Goal: Register for event/course

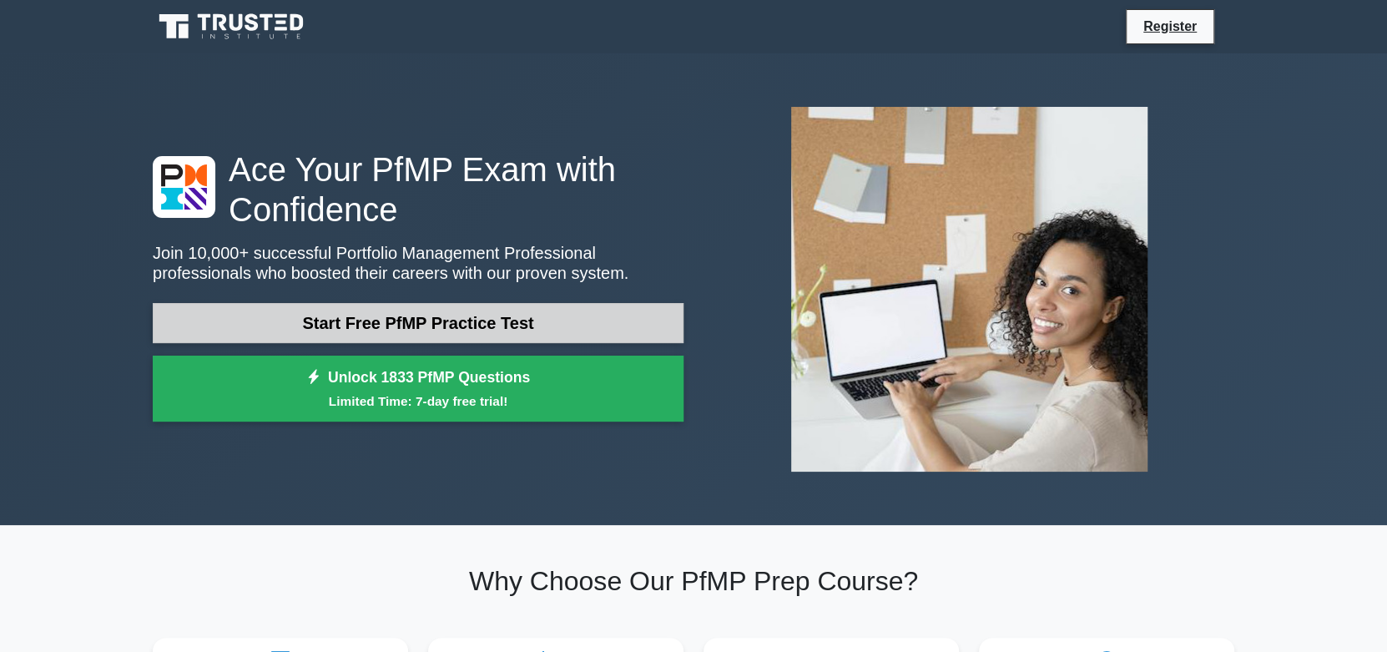
click at [551, 324] on link "Start Free PfMP Practice Test" at bounding box center [418, 323] width 531 height 40
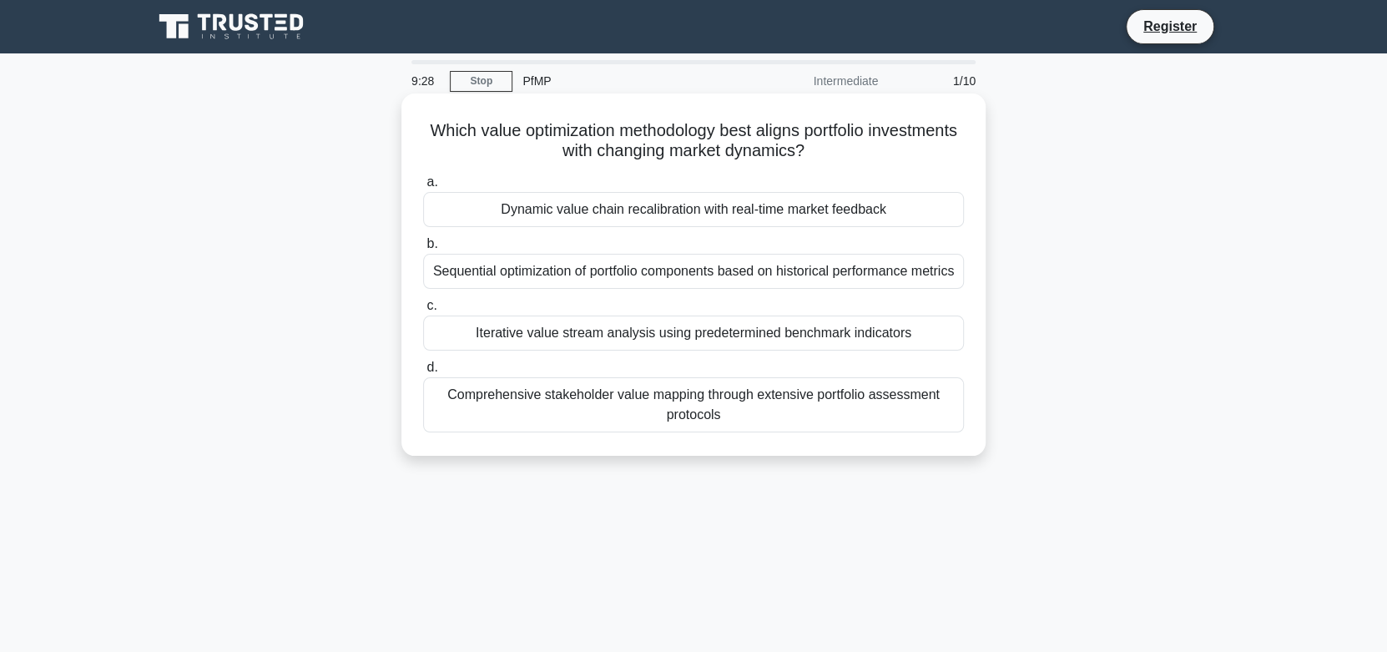
drag, startPoint x: 458, startPoint y: 134, endPoint x: 869, endPoint y: 149, distance: 411.7
click at [869, 149] on h5 "Which value optimization methodology best aligns portfolio investments with cha…" at bounding box center [693, 141] width 544 height 42
copy h5 "Which value optimization methodology best aligns portfolio investments with cha…"
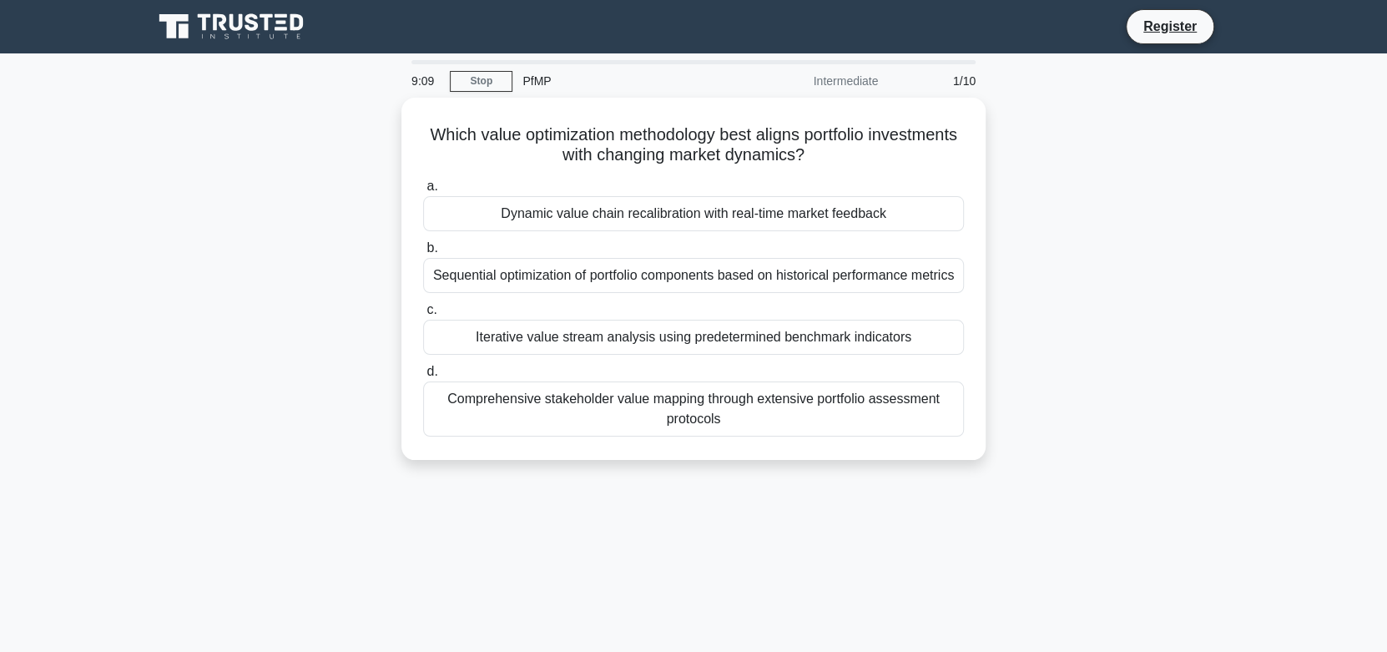
click at [1257, 337] on main "9:09 Stop PfMP Intermediate 1/10 Which value optimization methodology best alig…" at bounding box center [693, 477] width 1387 height 848
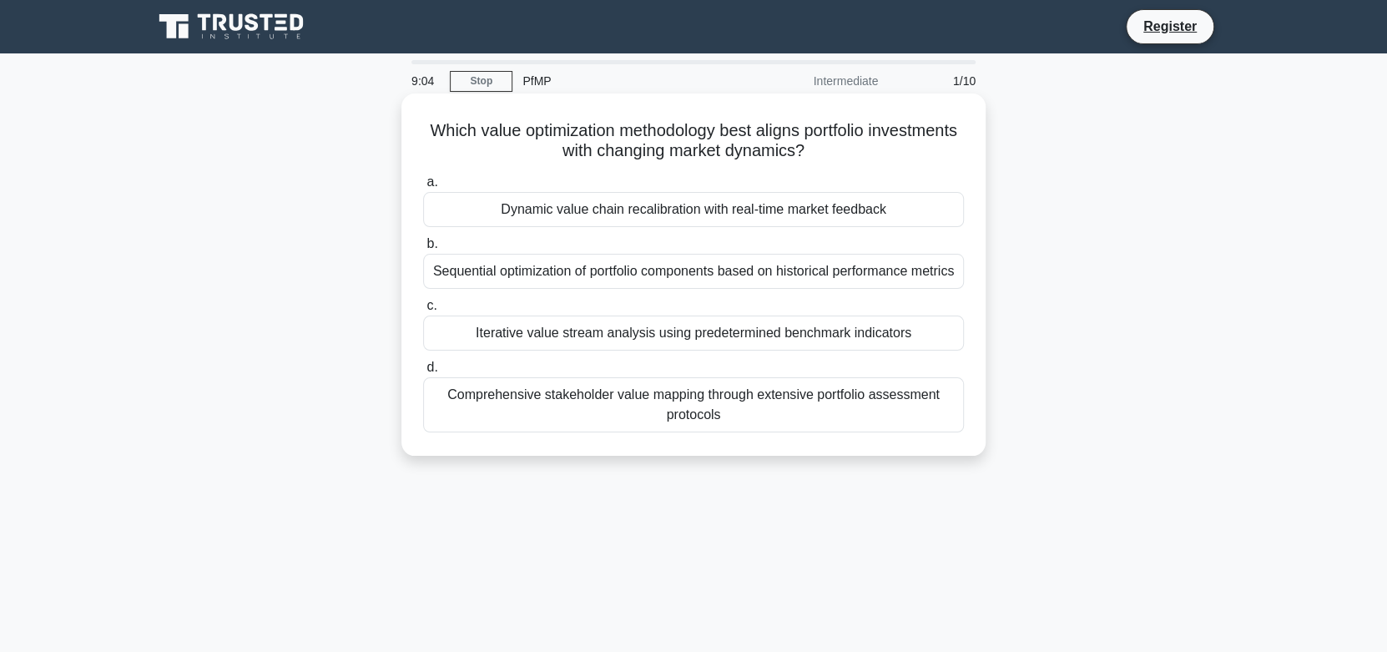
click at [543, 428] on div "Comprehensive stakeholder value mapping through extensive portfolio assessment …" at bounding box center [693, 404] width 541 height 55
click at [423, 373] on input "d. Comprehensive stakeholder value mapping through extensive portfolio assessme…" at bounding box center [423, 367] width 0 height 11
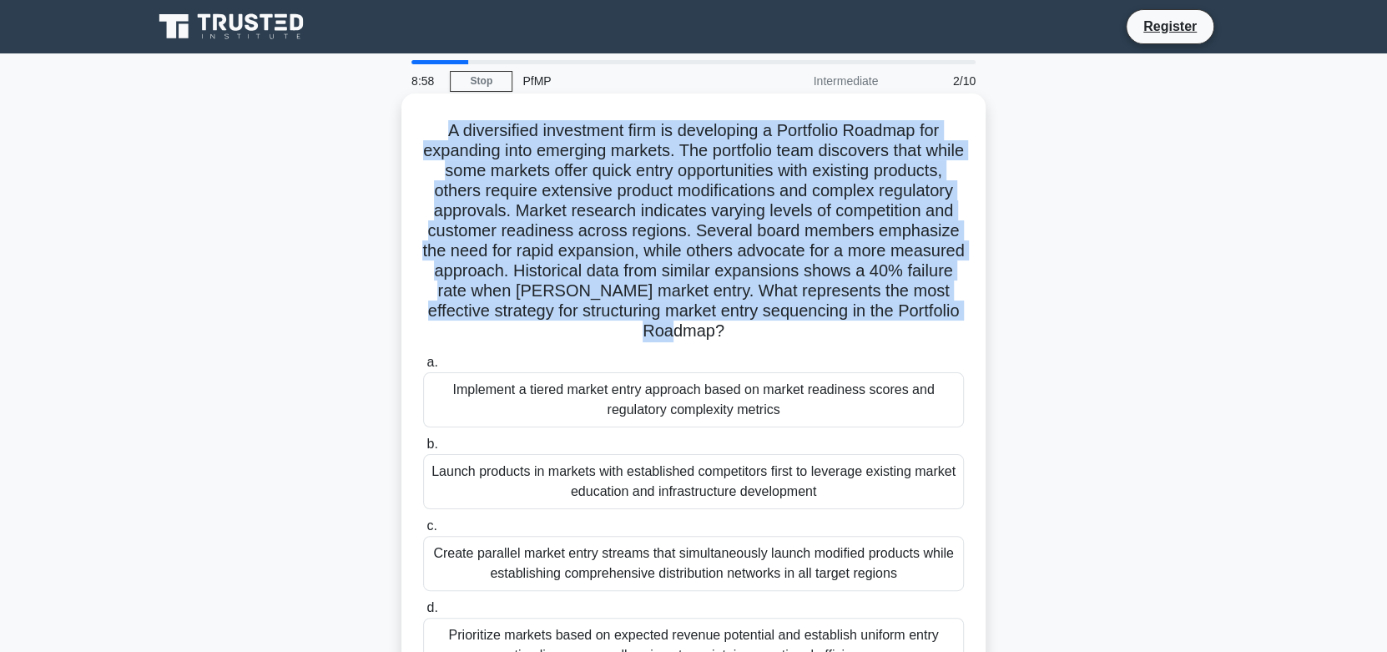
drag, startPoint x: 430, startPoint y: 135, endPoint x: 868, endPoint y: 343, distance: 484.9
click at [868, 342] on h5 "A diversified investment firm is developing a Portfolio Roadmap for expanding i…" at bounding box center [693, 231] width 544 height 222
copy h5 "A diversified investment firm is developing a Portfolio Roadmap for expanding i…"
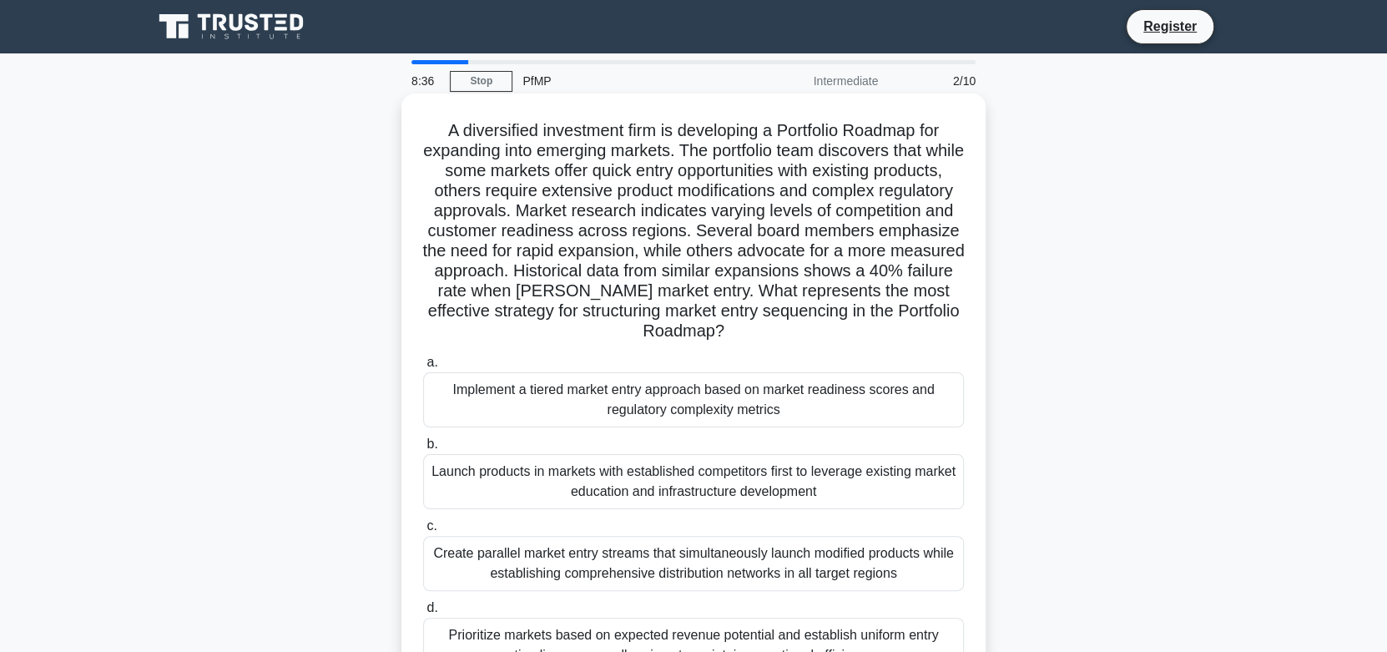
click at [613, 505] on div "Launch products in markets with established competitors first to leverage exist…" at bounding box center [693, 481] width 541 height 55
click at [423, 450] on input "b. Launch products in markets with established competitors first to leverage ex…" at bounding box center [423, 444] width 0 height 11
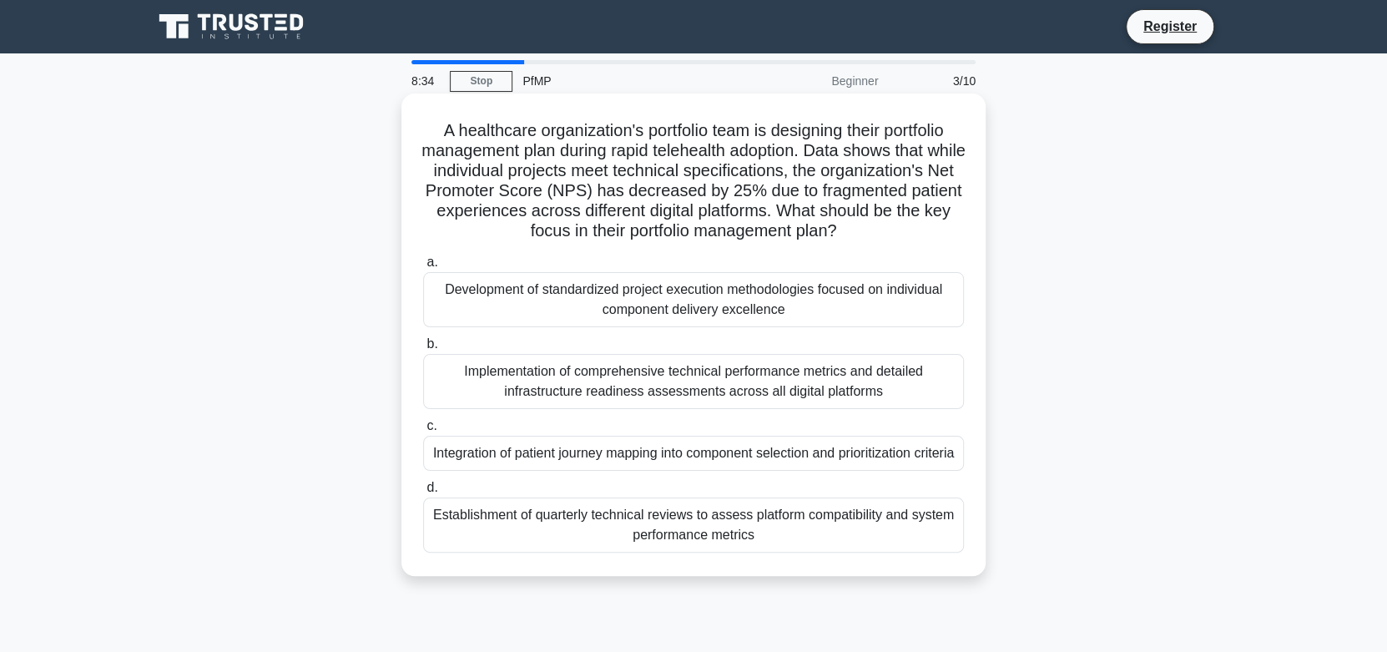
click at [644, 372] on div "Implementation of comprehensive technical performance metrics and detailed infr…" at bounding box center [693, 381] width 541 height 55
click at [423, 350] on input "b. Implementation of comprehensive technical performance metrics and detailed i…" at bounding box center [423, 344] width 0 height 11
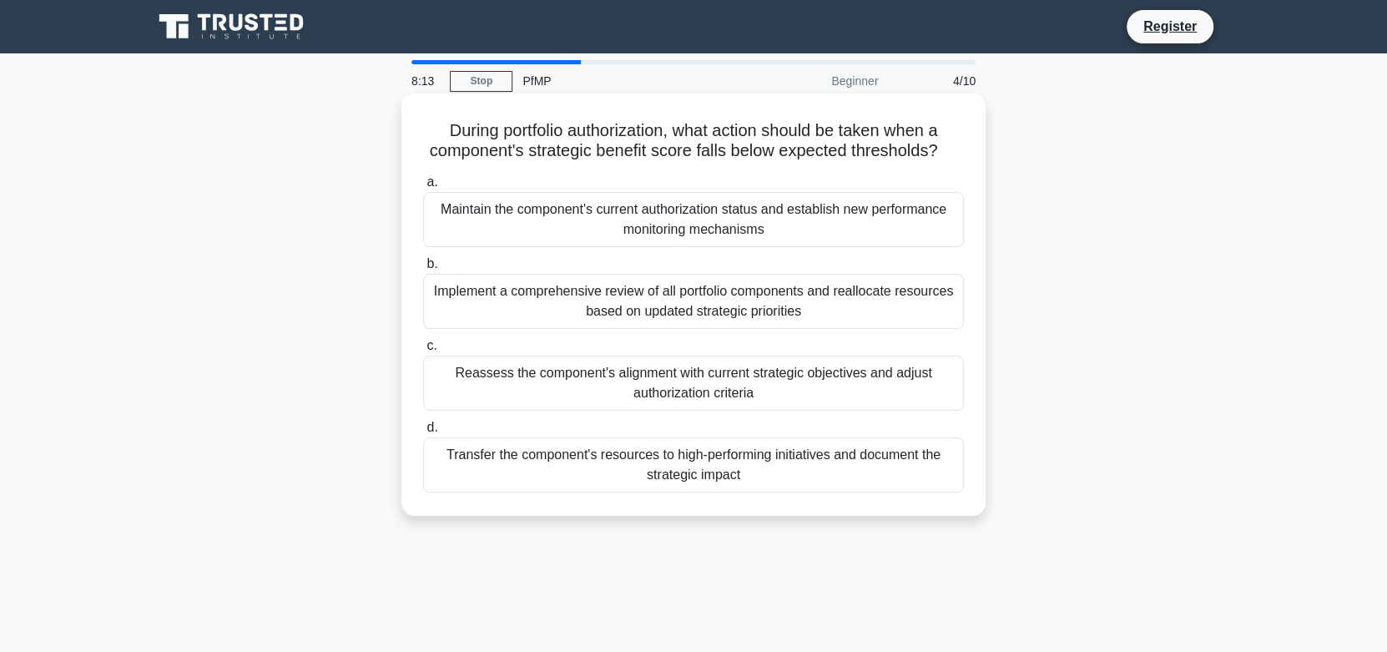
click at [673, 327] on div "Implement a comprehensive review of all portfolio components and reallocate res…" at bounding box center [693, 301] width 541 height 55
click at [423, 270] on input "b. Implement a comprehensive review of all portfolio components and reallocate …" at bounding box center [423, 264] width 0 height 11
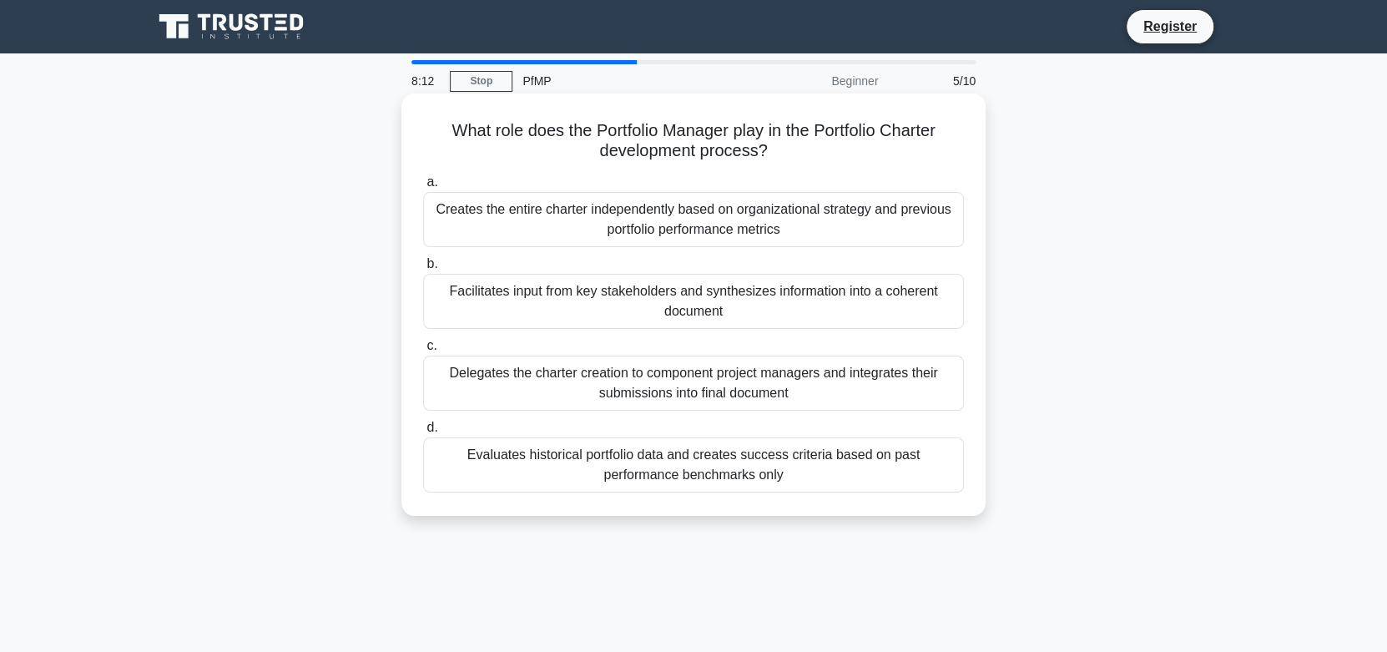
click at [679, 269] on label "b. Facilitates input from key stakeholders and synthesizes information into a c…" at bounding box center [693, 291] width 541 height 75
click at [423, 269] on input "b. Facilitates input from key stakeholders and synthesizes information into a c…" at bounding box center [423, 264] width 0 height 11
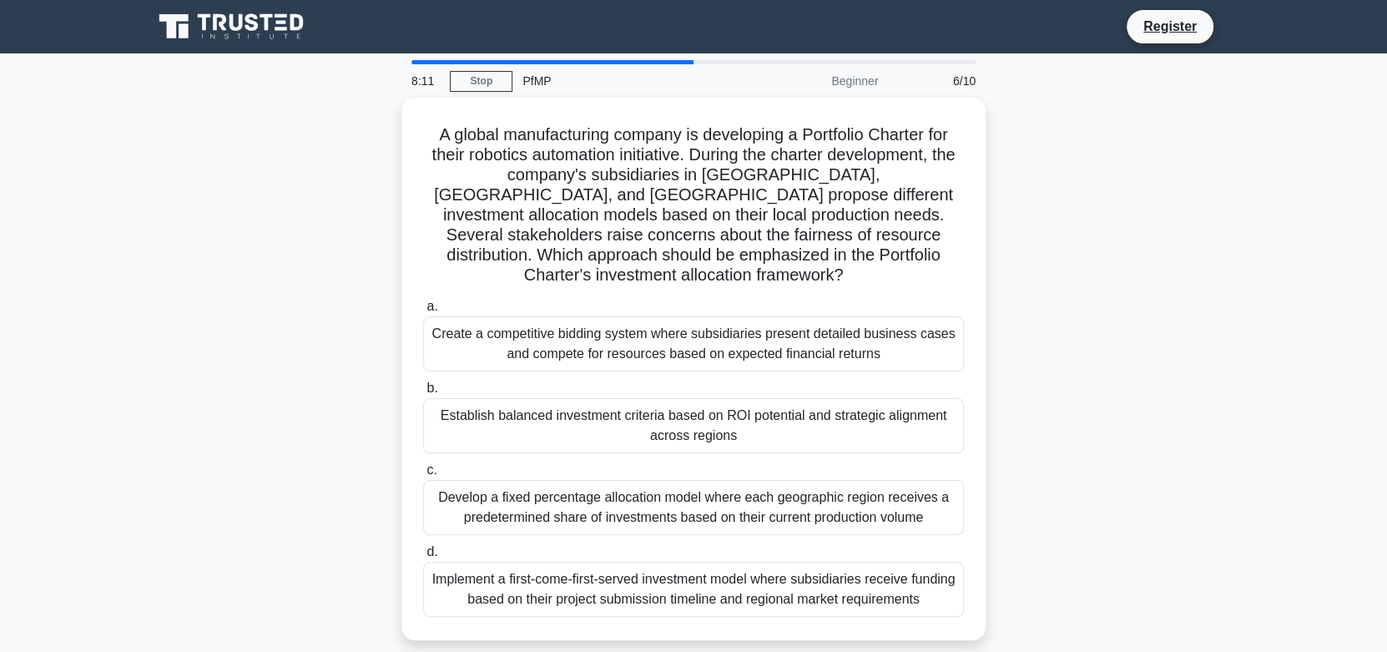
click at [684, 378] on label "b. Establish balanced investment criteria based on ROI potential and strategic …" at bounding box center [693, 415] width 541 height 75
click at [423, 383] on input "b. Establish balanced investment criteria based on ROI potential and strategic …" at bounding box center [423, 388] width 0 height 11
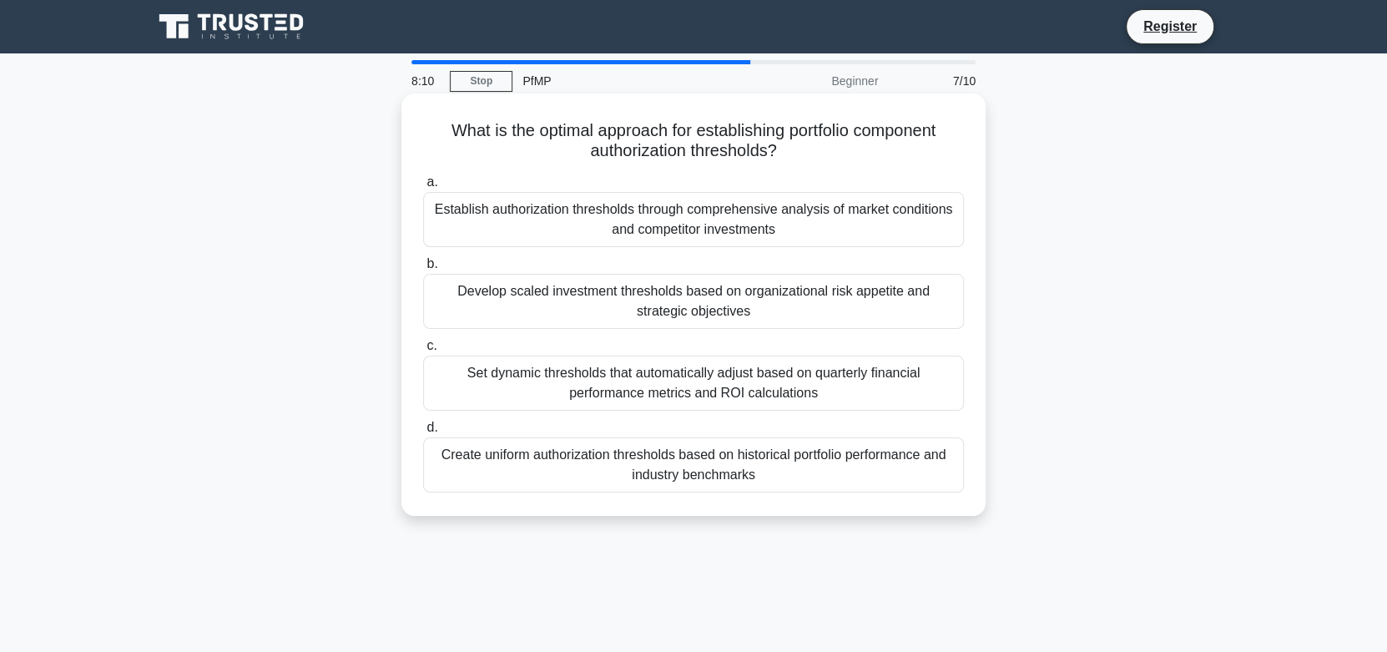
click at [713, 381] on div "Set dynamic thresholds that automatically adjust based on quarterly financial p…" at bounding box center [693, 382] width 541 height 55
click at [423, 351] on input "c. Set dynamic thresholds that automatically adjust based on quarterly financia…" at bounding box center [423, 345] width 0 height 11
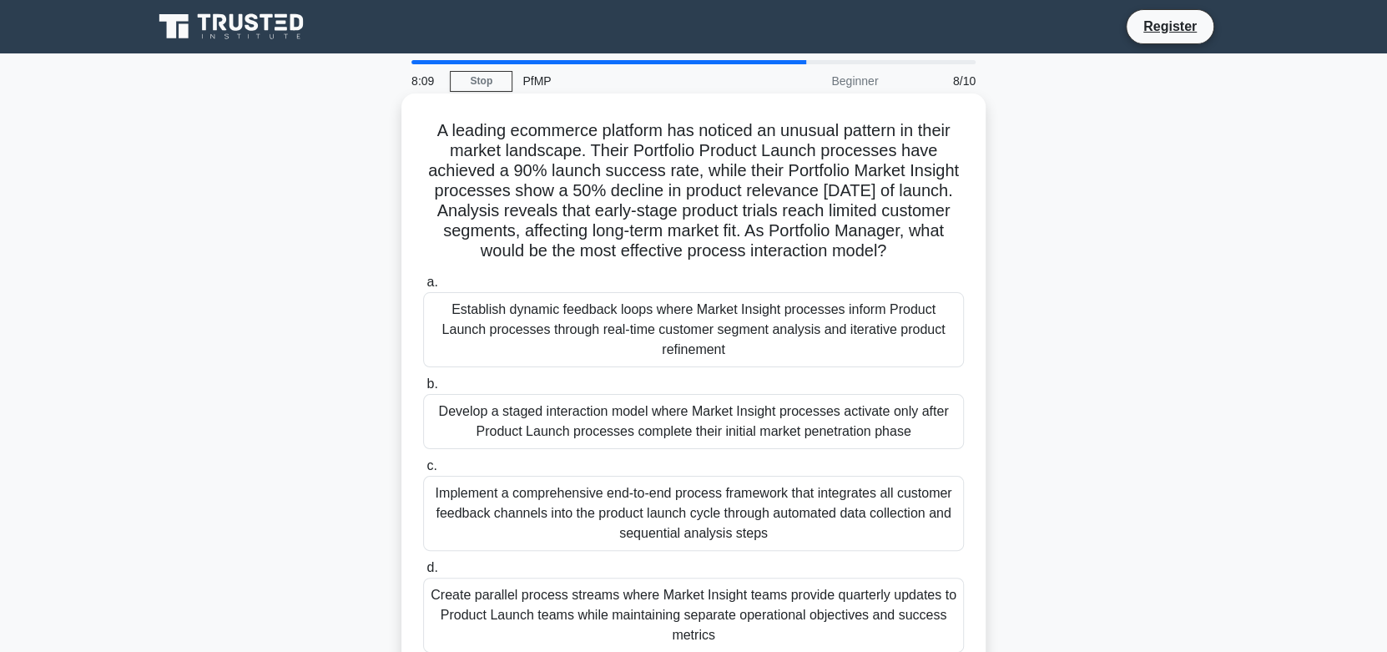
click at [789, 414] on div "Develop a staged interaction model where Market Insight processes activate only…" at bounding box center [693, 421] width 541 height 55
click at [423, 390] on input "b. Develop a staged interaction model where Market Insight processes activate o…" at bounding box center [423, 384] width 0 height 11
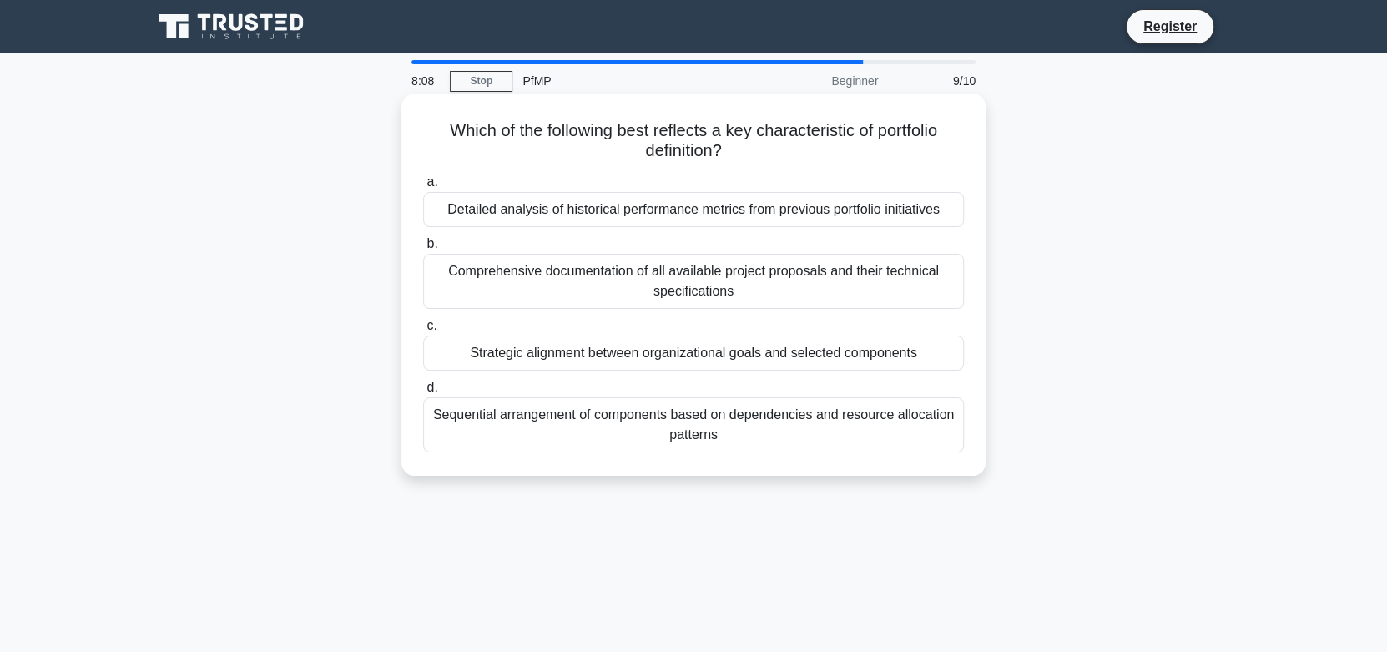
click at [762, 440] on div "Sequential arrangement of components based on dependencies and resource allocat…" at bounding box center [693, 424] width 541 height 55
click at [423, 393] on input "d. Sequential arrangement of components based on dependencies and resource allo…" at bounding box center [423, 387] width 0 height 11
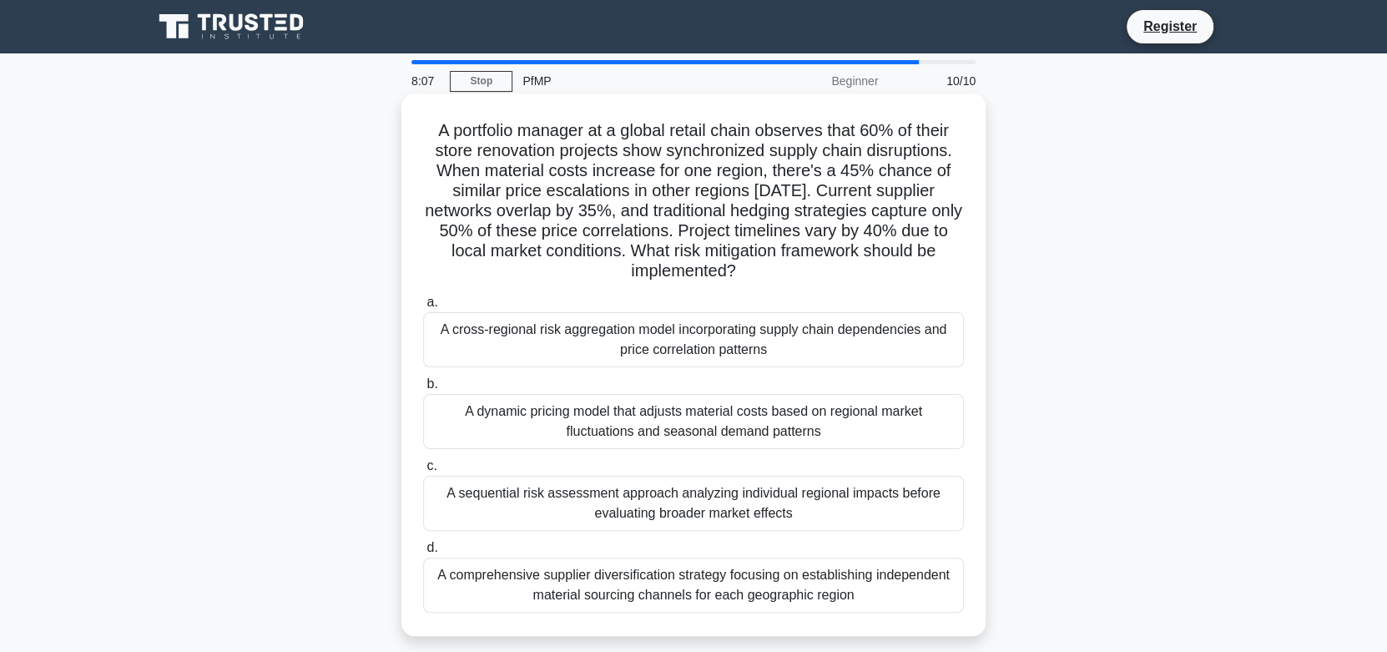
click at [863, 375] on label "b. A dynamic pricing model that adjusts material costs based on regional market…" at bounding box center [693, 411] width 541 height 75
click at [423, 379] on input "b. A dynamic pricing model that adjusts material costs based on regional market…" at bounding box center [423, 384] width 0 height 11
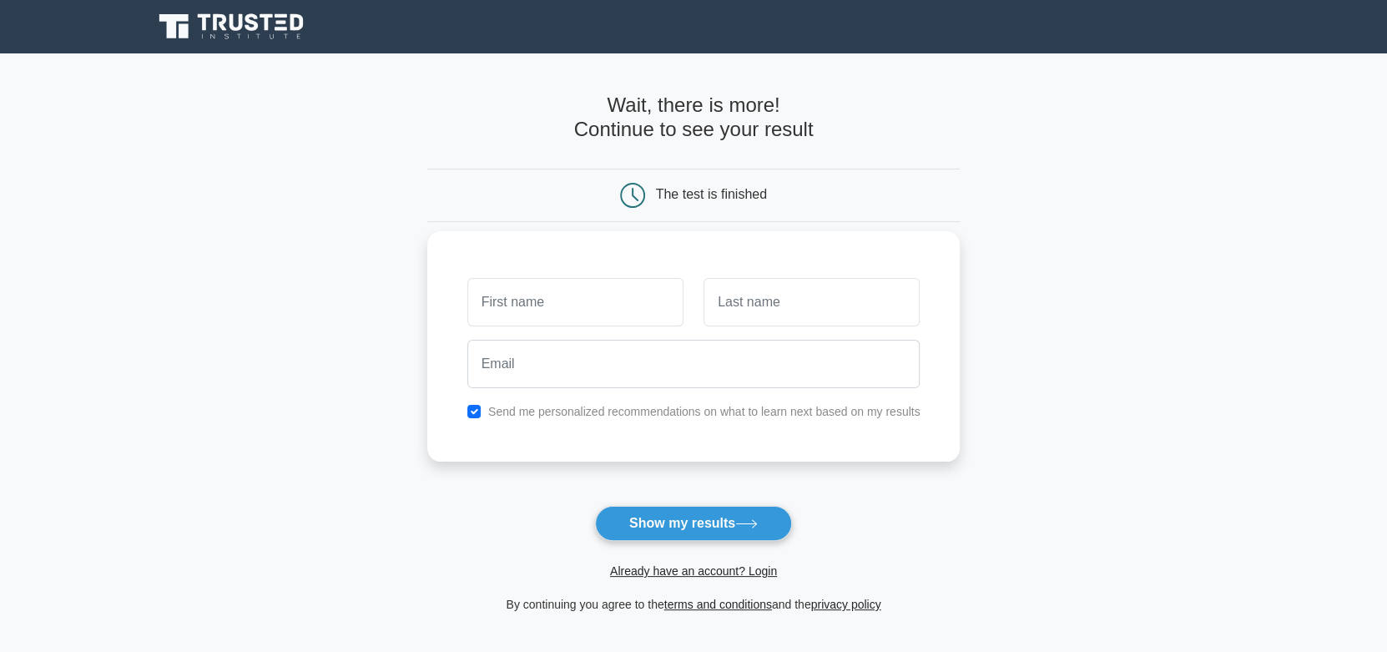
click at [561, 315] on input "text" at bounding box center [575, 302] width 216 height 48
type input "[PERSON_NAME]"
click at [880, 299] on input "text" at bounding box center [811, 302] width 216 height 48
type input "[PERSON_NAME]"
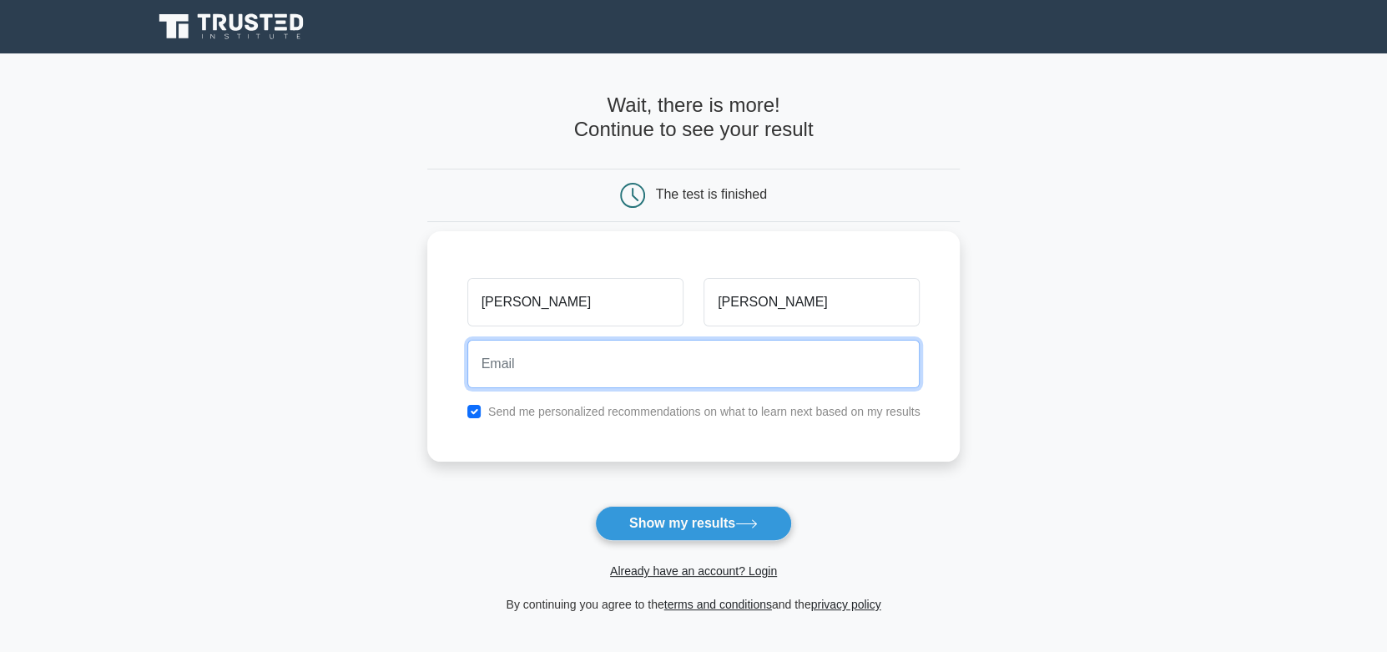
click at [604, 374] on input "email" at bounding box center [693, 364] width 453 height 48
type input "[EMAIL_ADDRESS][DOMAIN_NAME]"
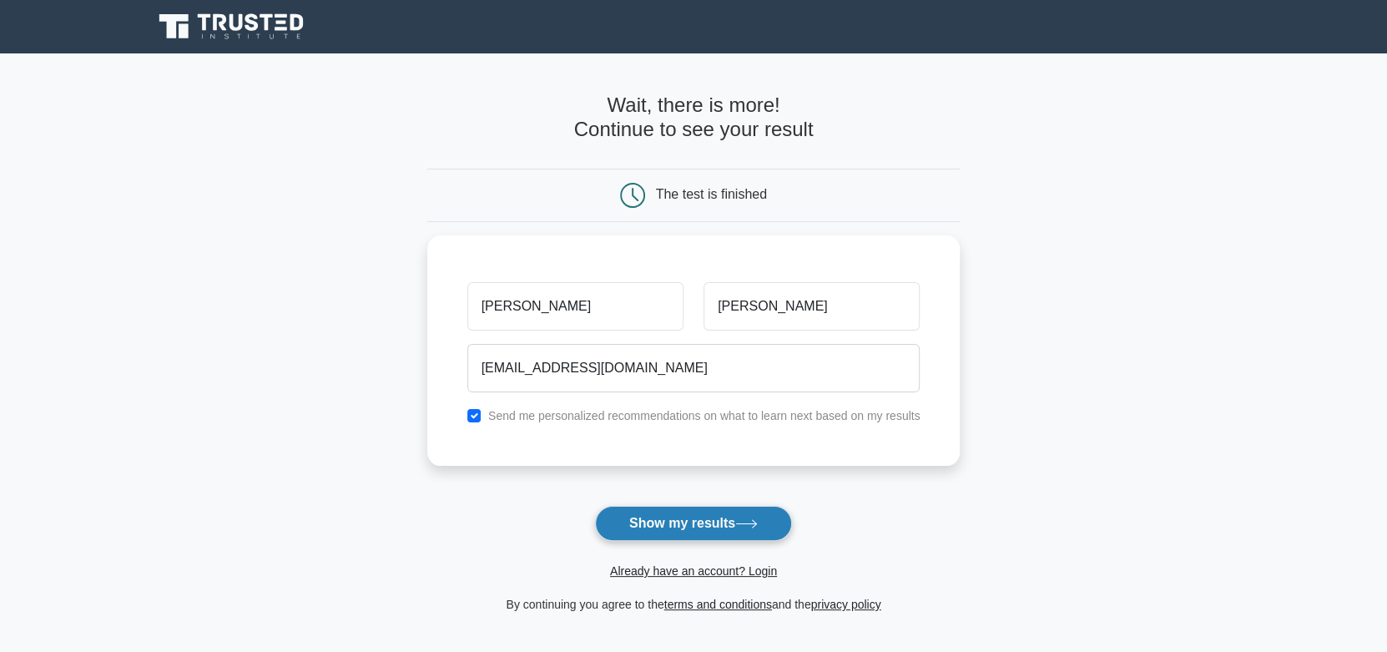
click at [749, 519] on icon at bounding box center [746, 523] width 23 height 9
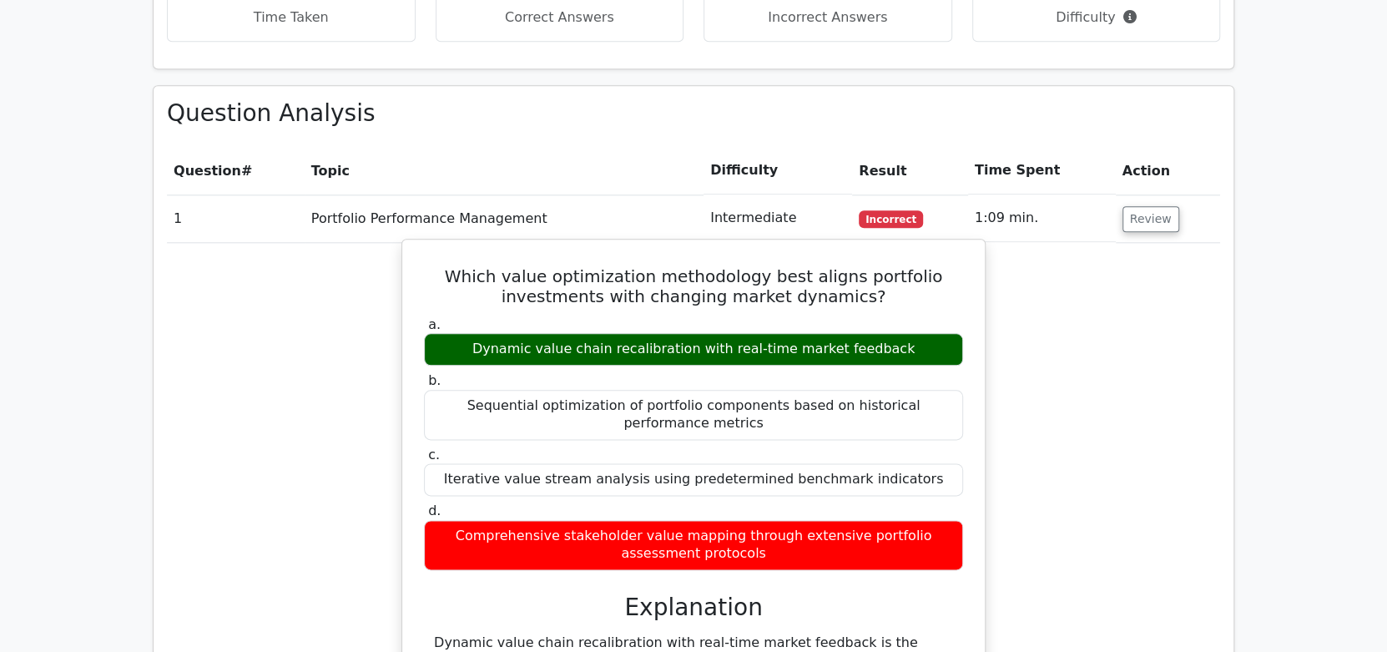
scroll to position [1167, 0]
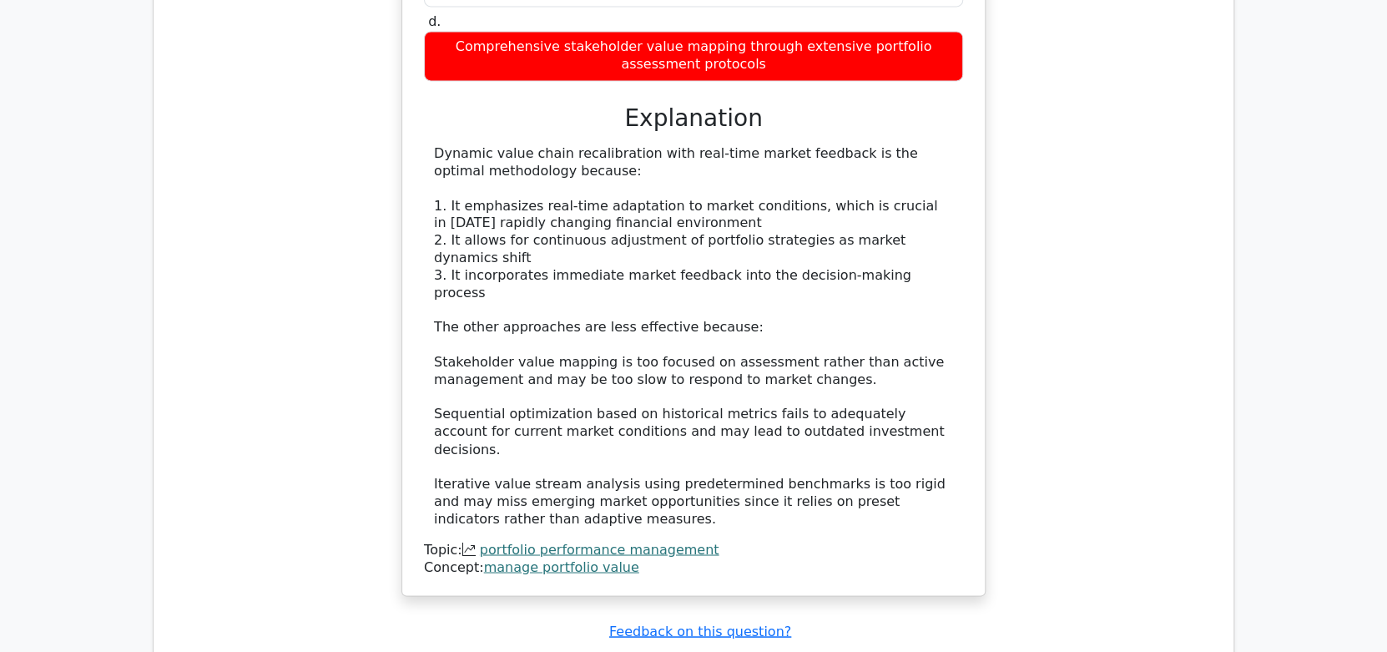
scroll to position [1918, 0]
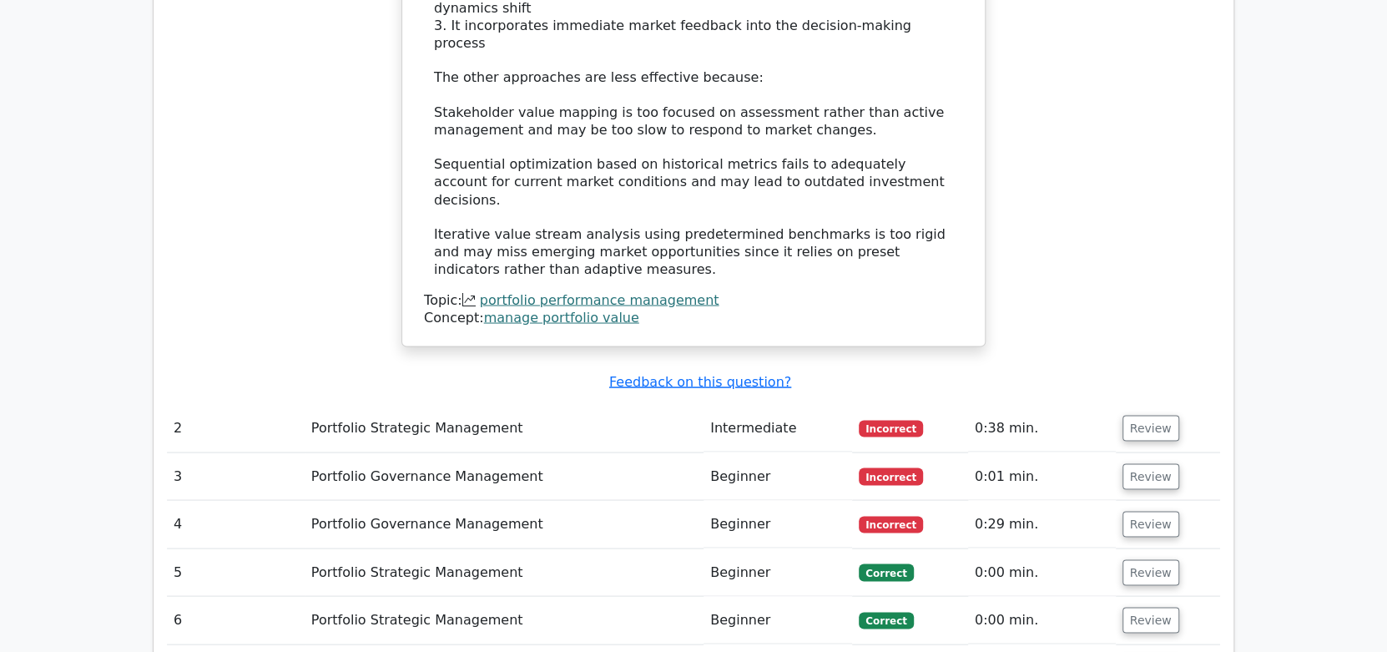
click at [819, 548] on td "Beginner" at bounding box center [777, 572] width 149 height 48
click at [911, 548] on td "Correct" at bounding box center [910, 572] width 116 height 48
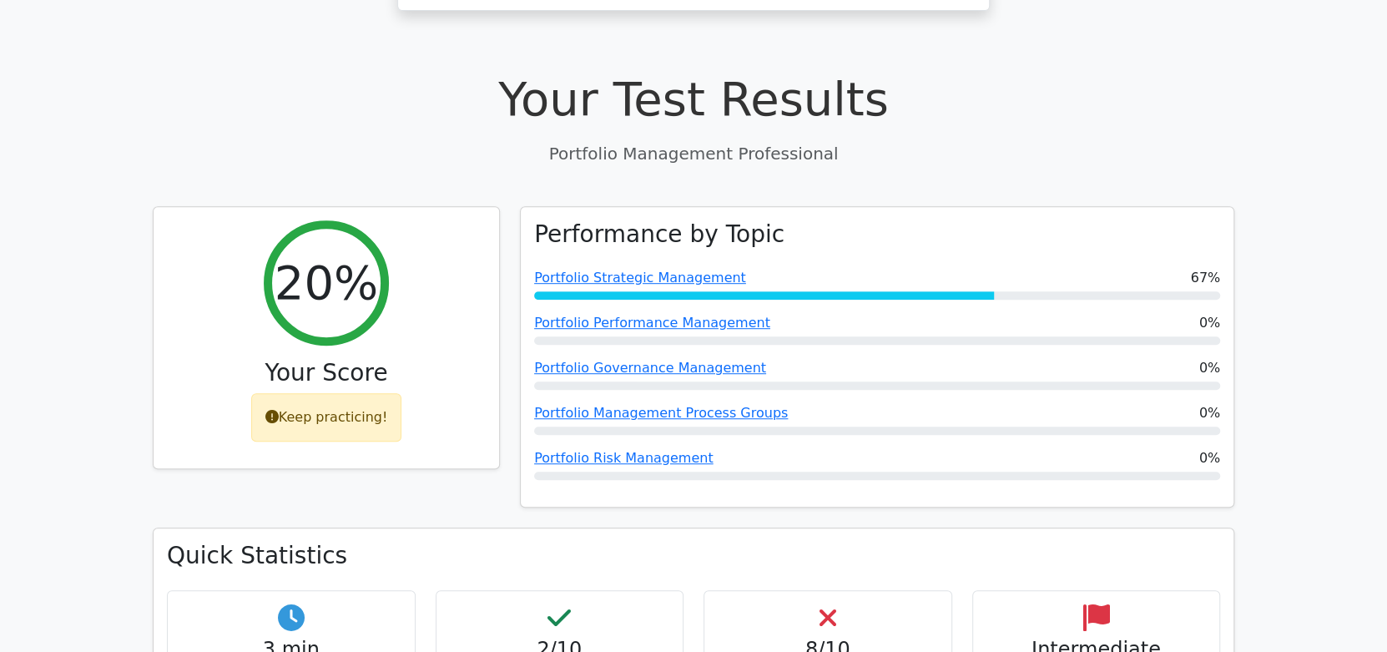
scroll to position [500, 0]
